Goal: Find specific page/section: Find specific page/section

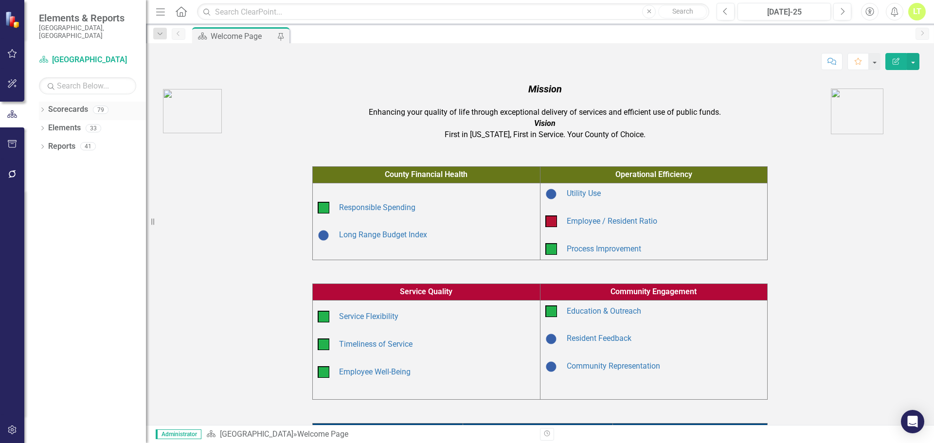
click at [54, 104] on link "Scorecards" at bounding box center [68, 109] width 40 height 11
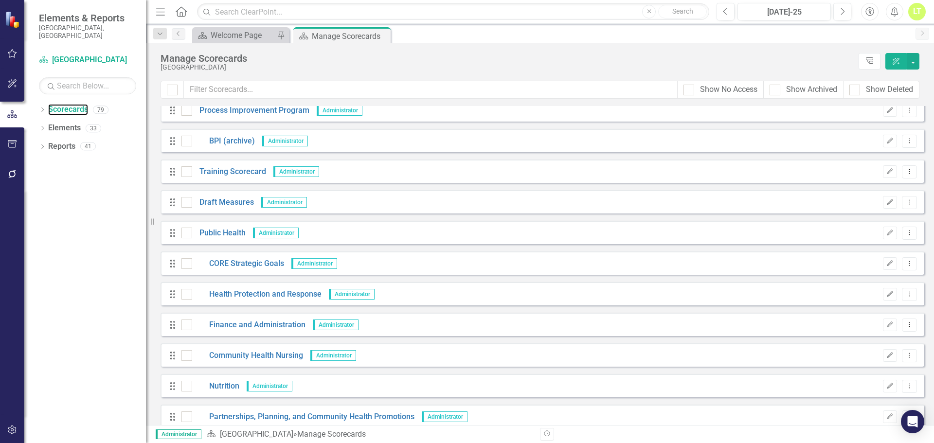
scroll to position [2030, 0]
click at [244, 105] on div "Show No Access Show Archived Show Deleted" at bounding box center [540, 93] width 788 height 25
click at [242, 106] on link "Process Improvement Program" at bounding box center [250, 109] width 117 height 11
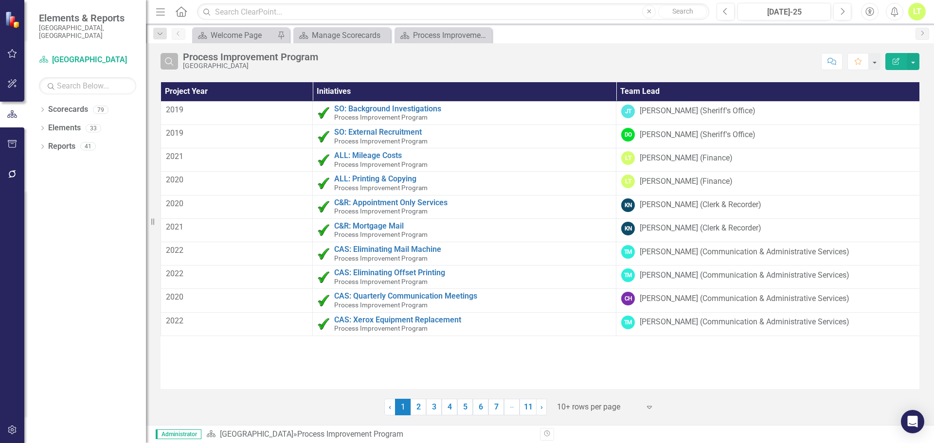
click at [170, 56] on button "Search" at bounding box center [169, 61] width 18 height 17
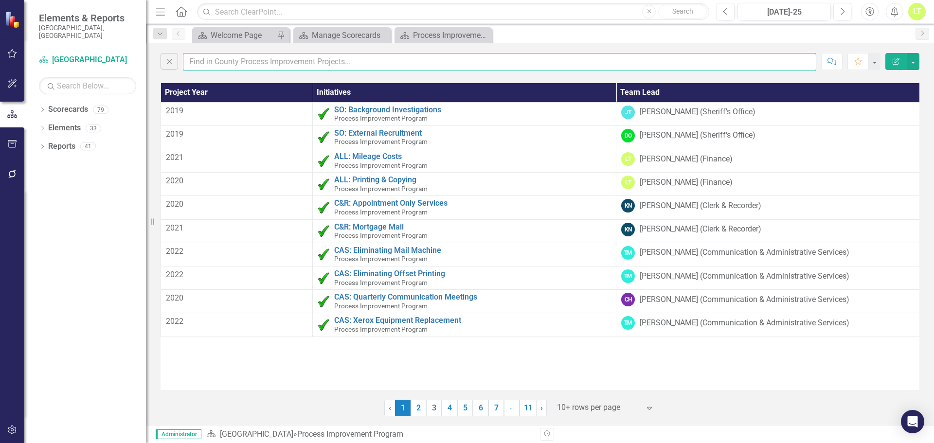
click at [250, 69] on input "text" at bounding box center [499, 62] width 633 height 18
type input "interview"
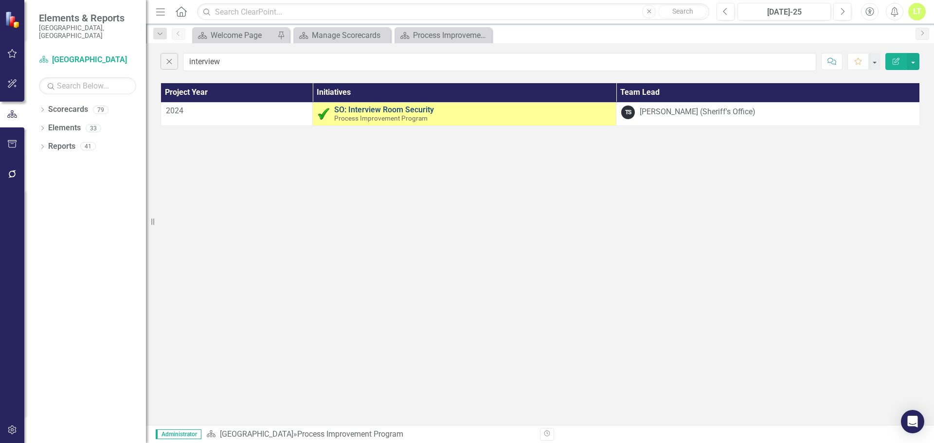
click at [399, 109] on link "SO: Interview Room Security" at bounding box center [472, 110] width 277 height 9
